Goal: Task Accomplishment & Management: Manage account settings

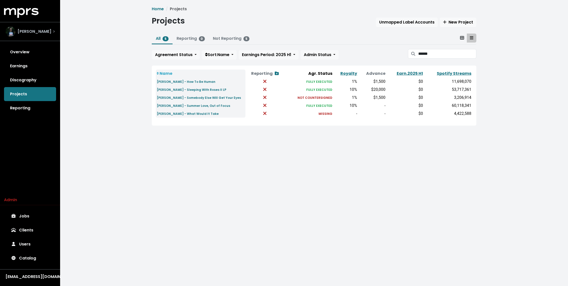
click at [47, 29] on div "[PERSON_NAME]" at bounding box center [30, 32] width 49 height 10
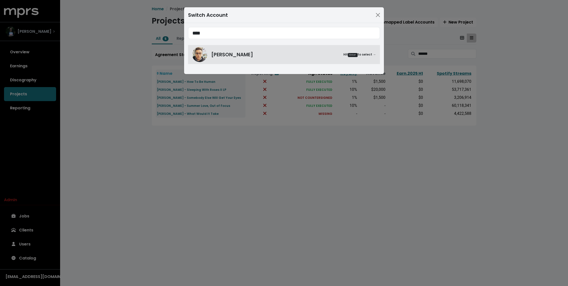
type input "****"
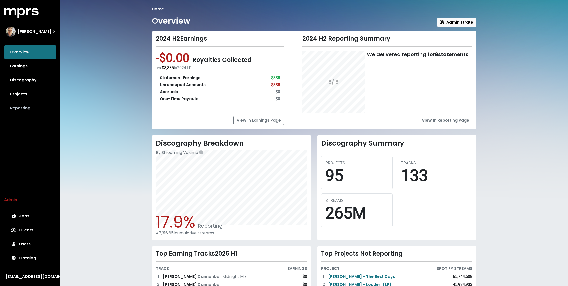
click at [27, 109] on link "Reporting" at bounding box center [30, 108] width 52 height 14
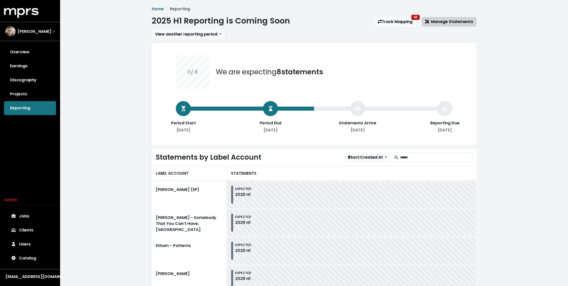
click at [450, 20] on span "Manage Statements" at bounding box center [449, 22] width 48 height 6
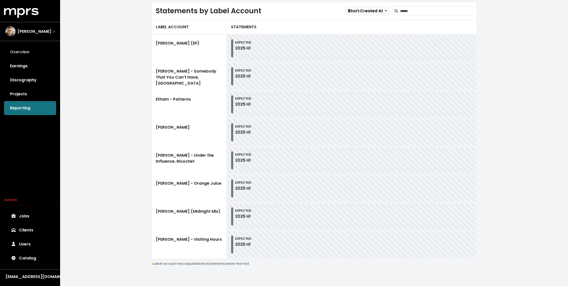
click at [41, 52] on link "Overview" at bounding box center [30, 52] width 52 height 14
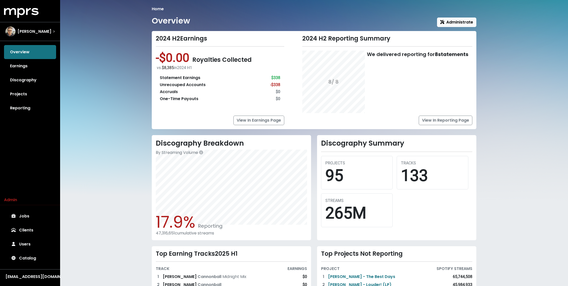
click at [35, 50] on div "Overview Earnings Discography Projects Reporting" at bounding box center [30, 80] width 60 height 70
click at [33, 32] on span "[PERSON_NAME]" at bounding box center [35, 32] width 34 height 6
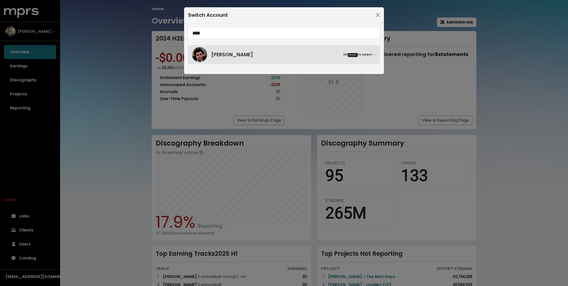
type input "****"
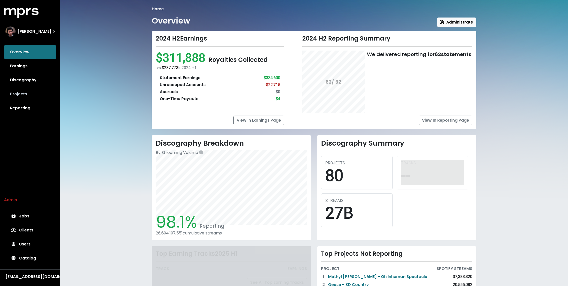
click at [29, 96] on link "Projects" at bounding box center [30, 94] width 52 height 14
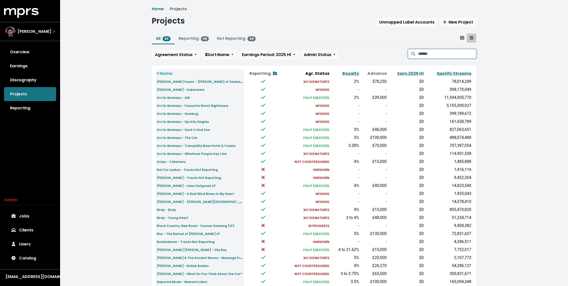
click at [461, 51] on input "Search projects" at bounding box center [447, 54] width 58 height 10
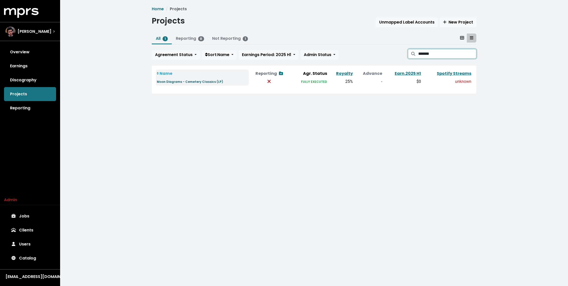
type input "*******"
click at [194, 81] on small "Moon Diagrams - Cemetery Classics (LP)" at bounding box center [190, 82] width 66 height 4
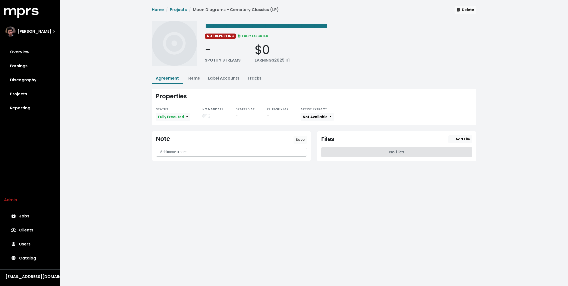
click at [184, 154] on p at bounding box center [231, 153] width 145 height 6
click at [301, 137] on span "Save" at bounding box center [300, 139] width 9 height 5
click at [48, 54] on link "Overview" at bounding box center [30, 52] width 52 height 14
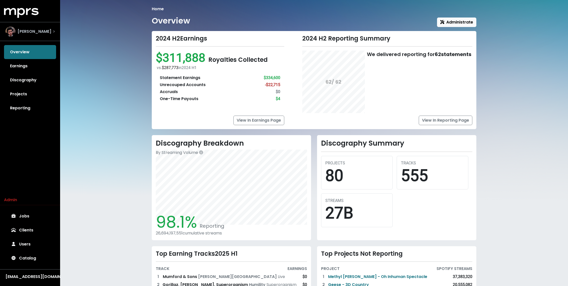
click at [44, 30] on div "[PERSON_NAME]" at bounding box center [30, 32] width 49 height 10
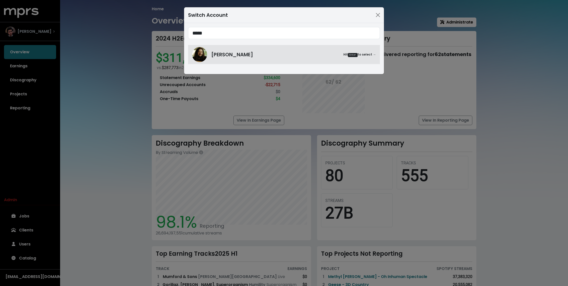
type input "*****"
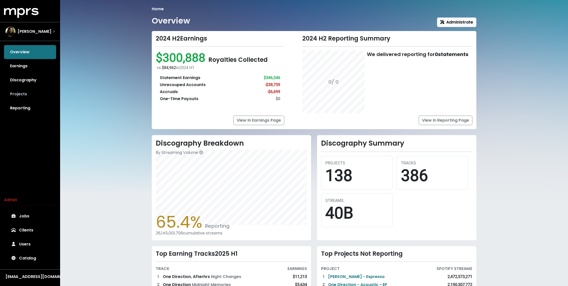
click at [27, 99] on link "Projects" at bounding box center [30, 94] width 52 height 14
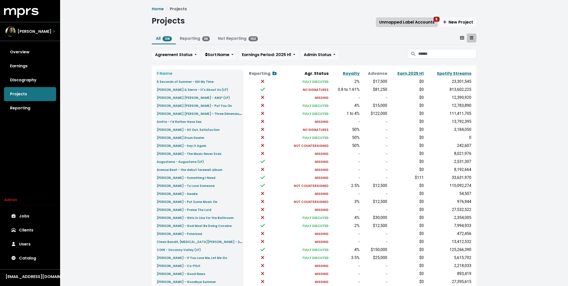
click at [413, 24] on span "Unmapped Label Accounts 5" at bounding box center [406, 22] width 55 height 6
click at [126, 86] on div "Home Projects Projects Unmapped Label Accounts 5 New Project All 138 Reporting …" at bounding box center [314, 187] width 508 height 374
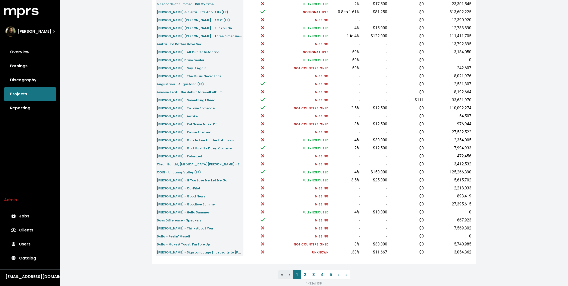
scroll to position [80, 0]
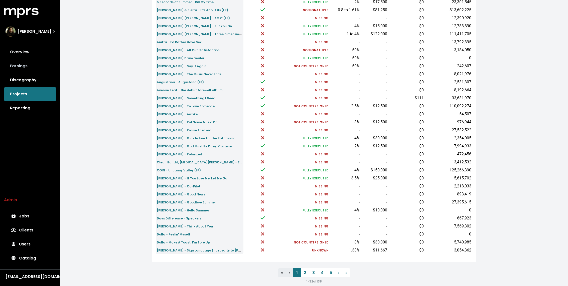
click at [48, 60] on link "Earnings" at bounding box center [30, 66] width 52 height 14
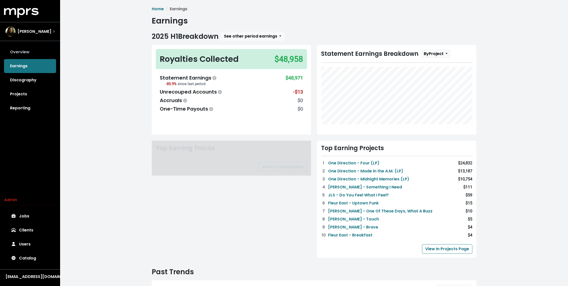
click at [48, 50] on link "Overview" at bounding box center [30, 52] width 52 height 14
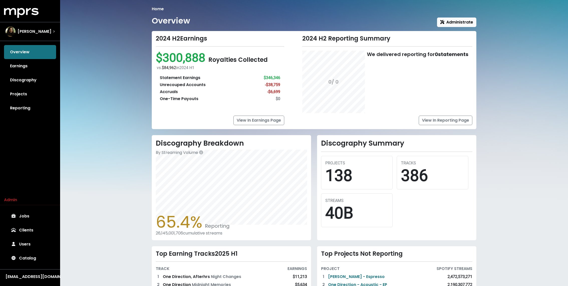
click at [35, 48] on div "Overview Earnings Discography Projects Reporting" at bounding box center [30, 80] width 60 height 70
click at [96, 103] on div "Home Overview Administrate 2024 H2 Earnings $300,888 Royalties Collected vs. $8…" at bounding box center [314, 179] width 508 height 358
